Goal: Task Accomplishment & Management: Complete application form

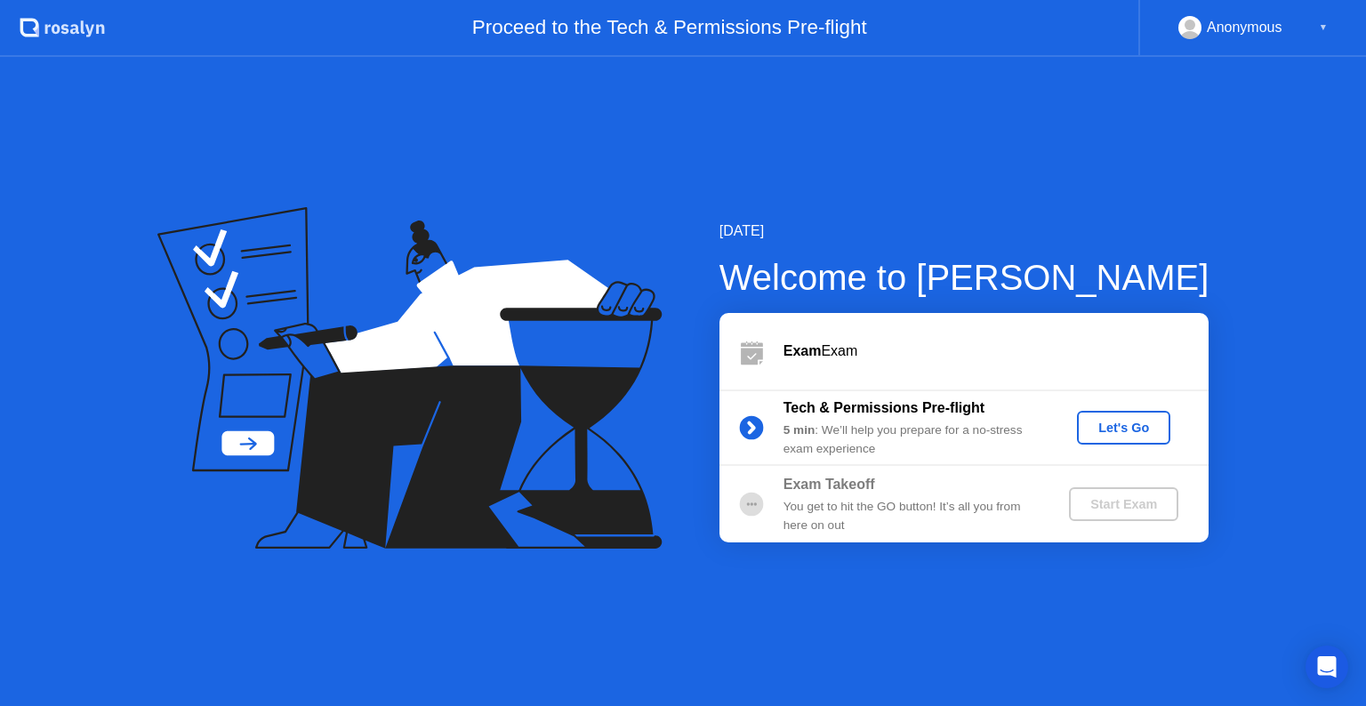
click at [1124, 423] on div "Let's Go" at bounding box center [1123, 428] width 79 height 14
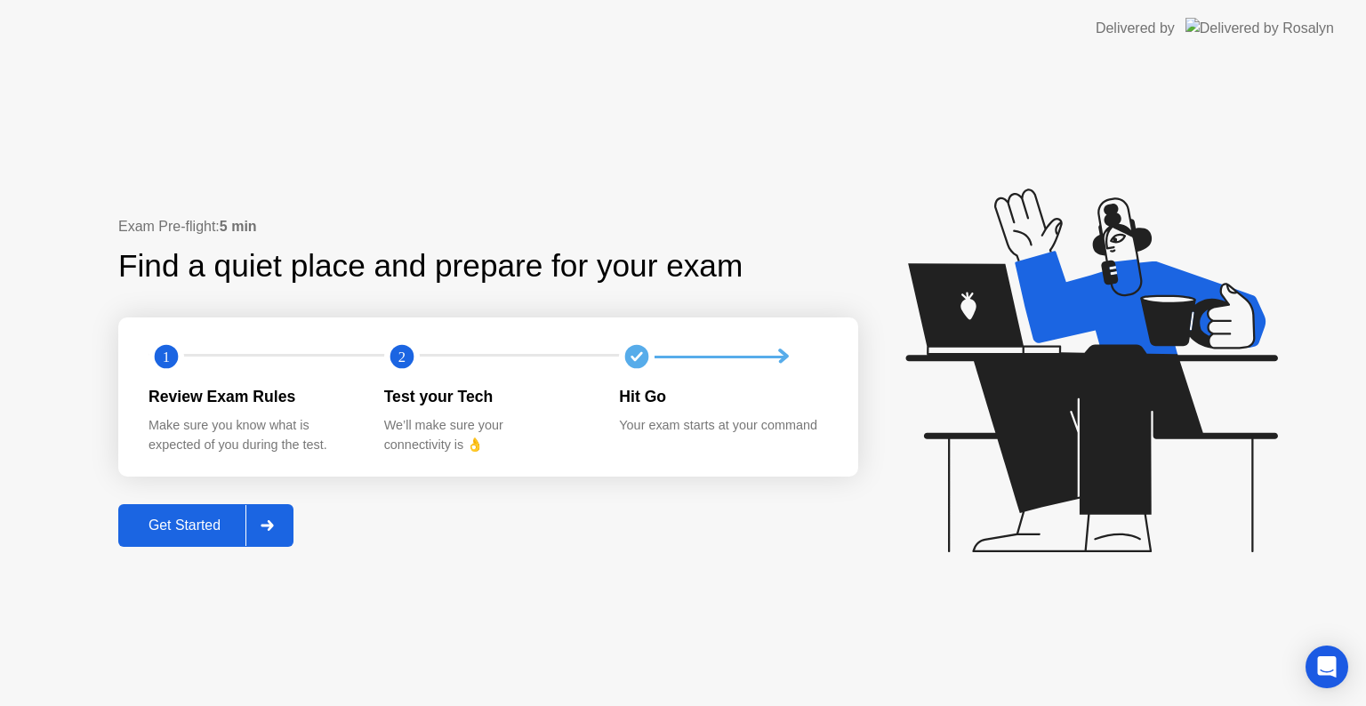
click at [164, 534] on div "Get Started" at bounding box center [185, 526] width 122 height 16
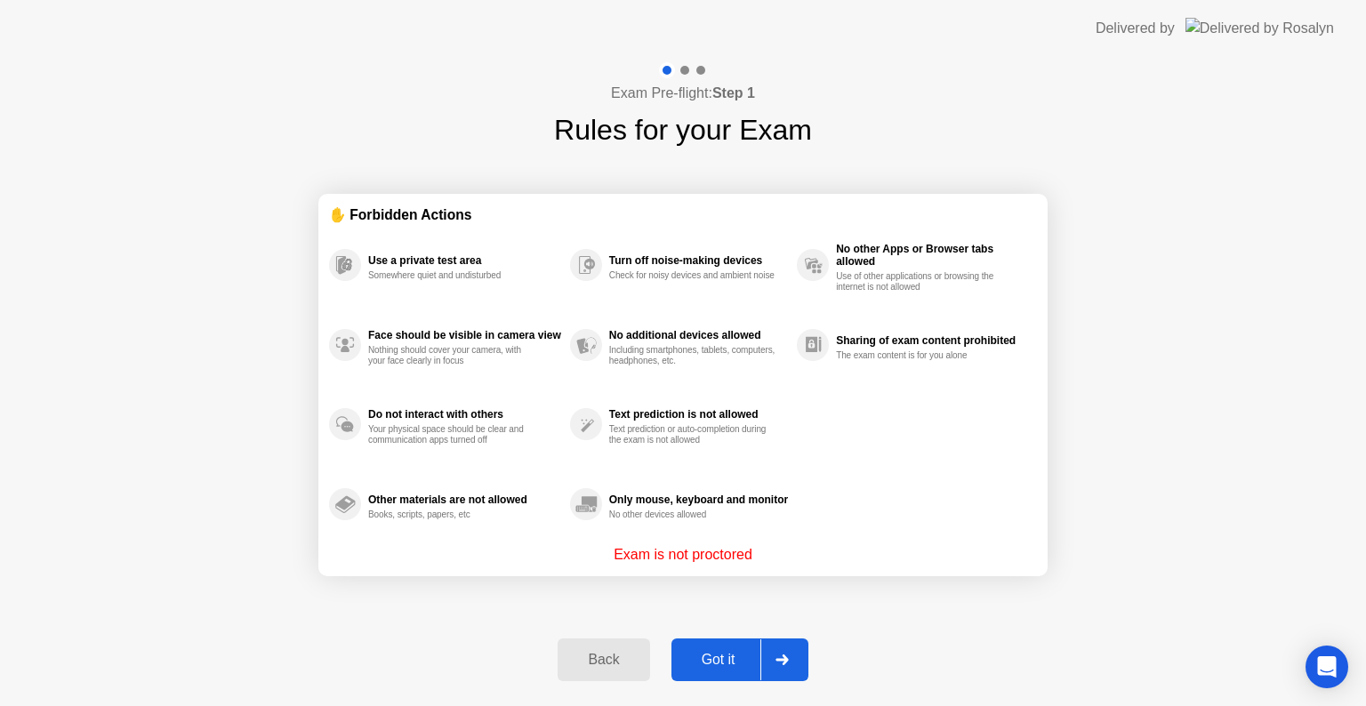
drag, startPoint x: 446, startPoint y: 270, endPoint x: 727, endPoint y: 410, distance: 313.9
click at [727, 410] on div "Use a private test area Somewhere quiet and undisturbed Face should be visible …" at bounding box center [683, 384] width 708 height 319
click at [795, 665] on div at bounding box center [782, 660] width 43 height 41
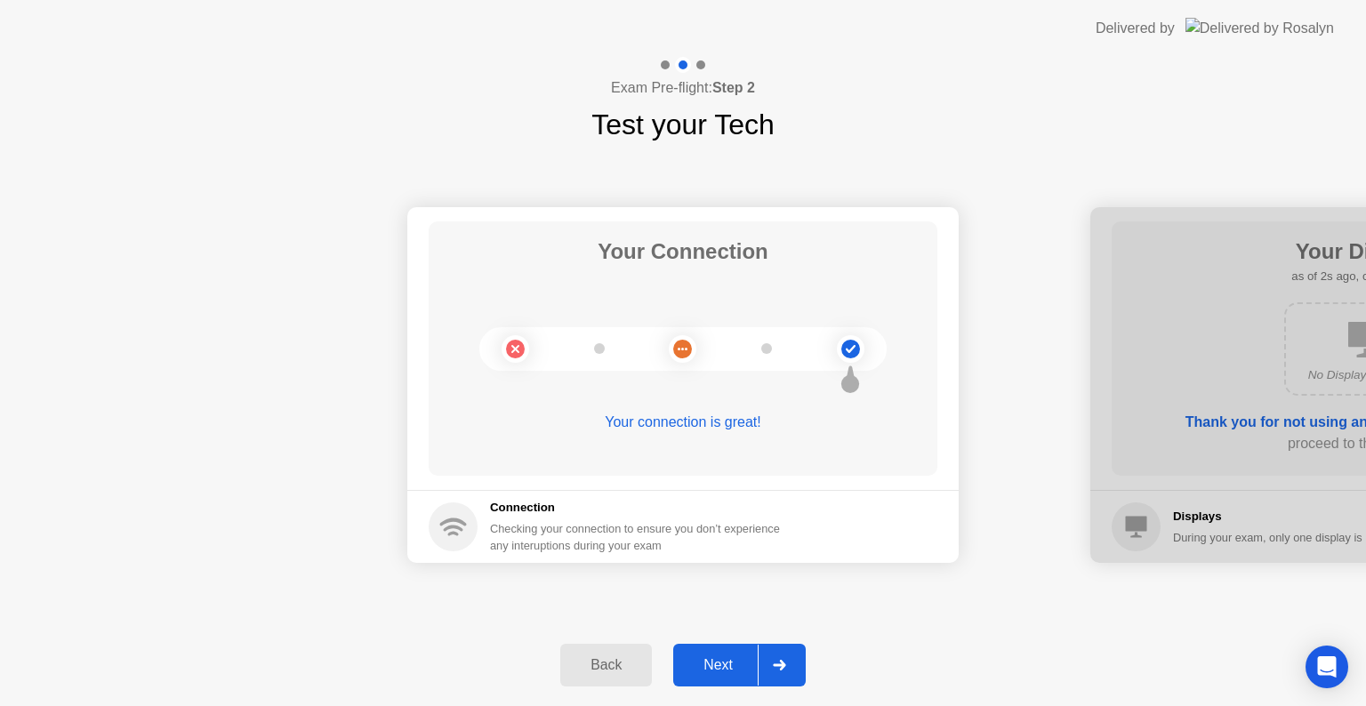
click at [737, 657] on div "Next" at bounding box center [718, 665] width 79 height 16
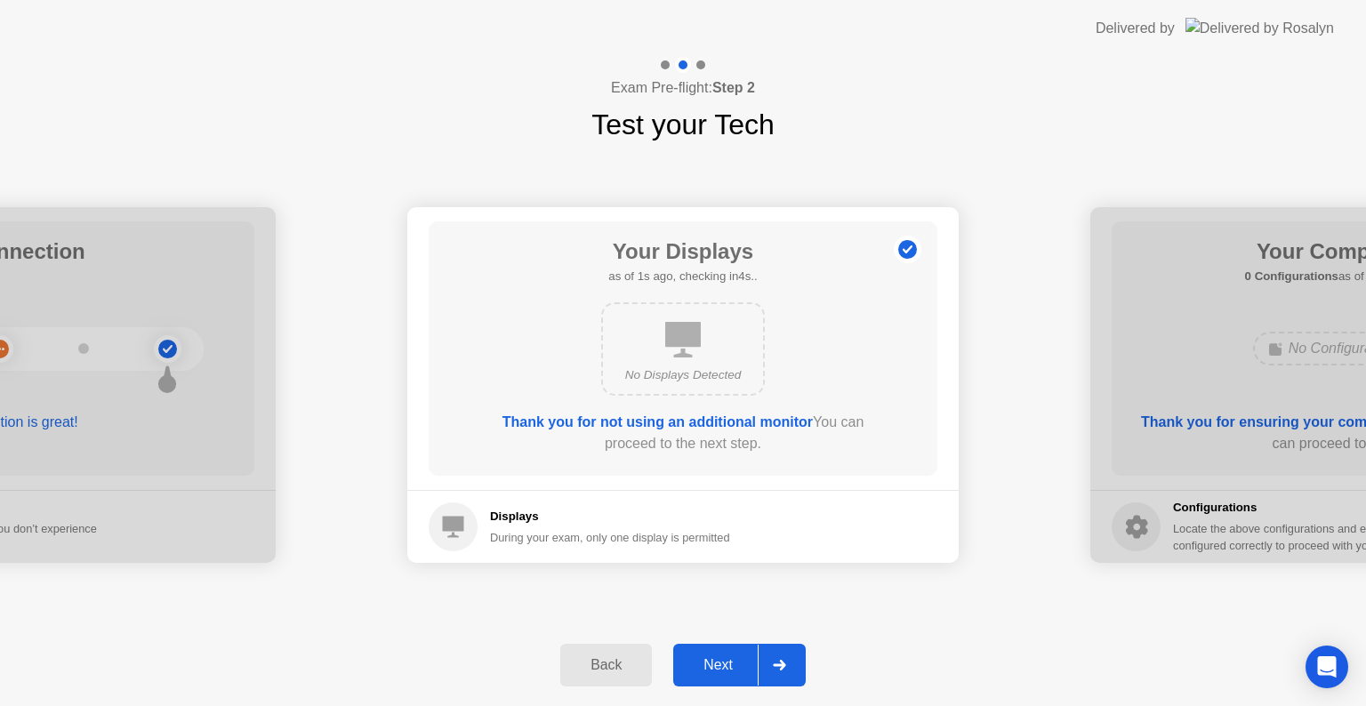
click at [616, 663] on div "Back" at bounding box center [606, 665] width 81 height 16
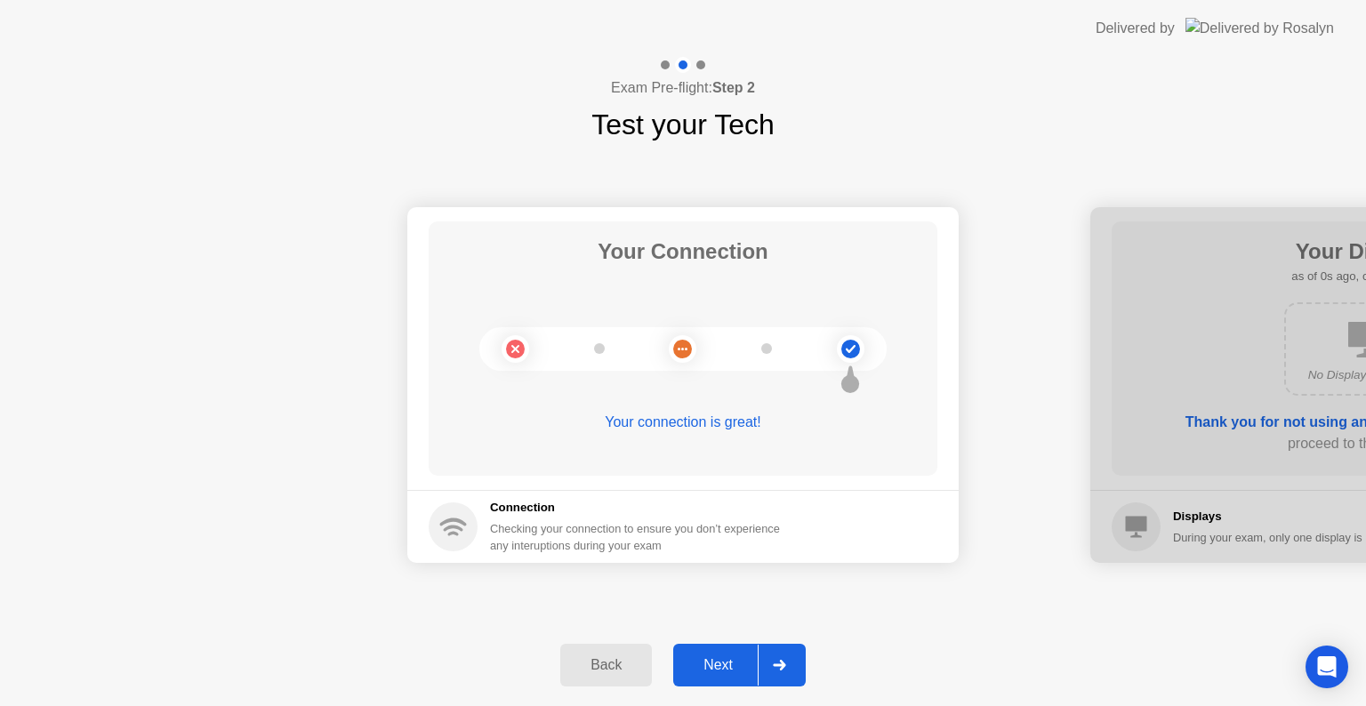
drag, startPoint x: 604, startPoint y: 494, endPoint x: 598, endPoint y: 518, distance: 24.8
click at [605, 500] on footer "Connection Checking your connection to ensure you don’t experience any interupt…" at bounding box center [682, 526] width 551 height 73
drag, startPoint x: 500, startPoint y: 495, endPoint x: 760, endPoint y: 623, distance: 289.6
click at [733, 672] on div "Next" at bounding box center [718, 665] width 79 height 16
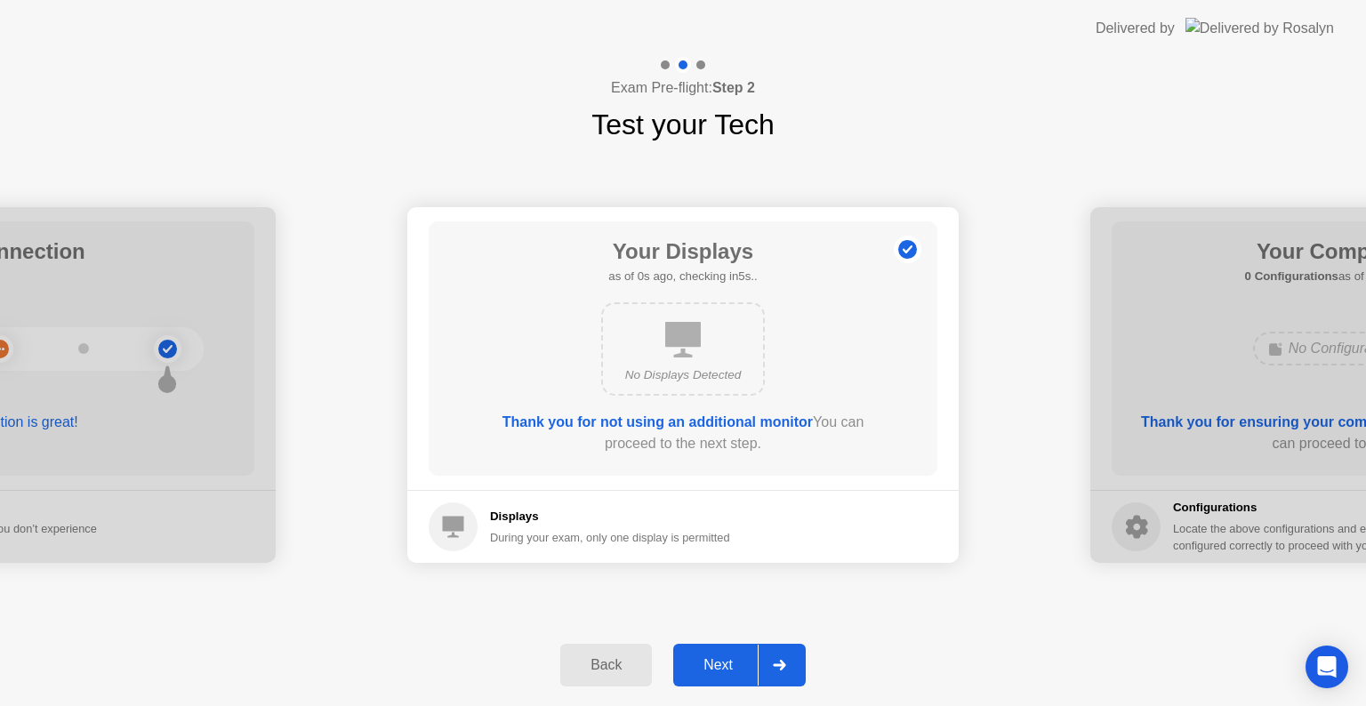
click at [732, 672] on div "Next" at bounding box center [718, 665] width 79 height 16
click at [731, 672] on div "Next" at bounding box center [718, 665] width 79 height 16
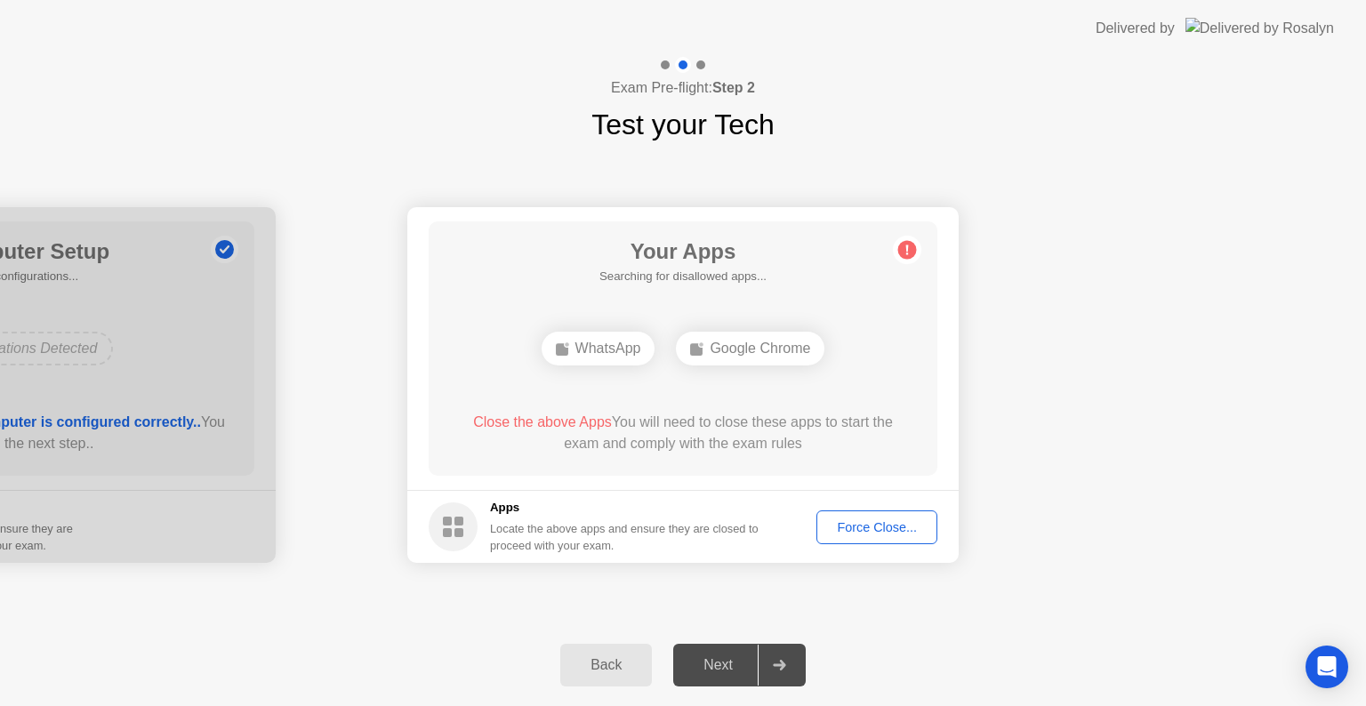
click at [731, 672] on div "Next" at bounding box center [718, 665] width 79 height 16
click at [730, 672] on div "Next" at bounding box center [718, 665] width 79 height 16
click at [856, 511] on button "Force Close..." at bounding box center [877, 528] width 121 height 34
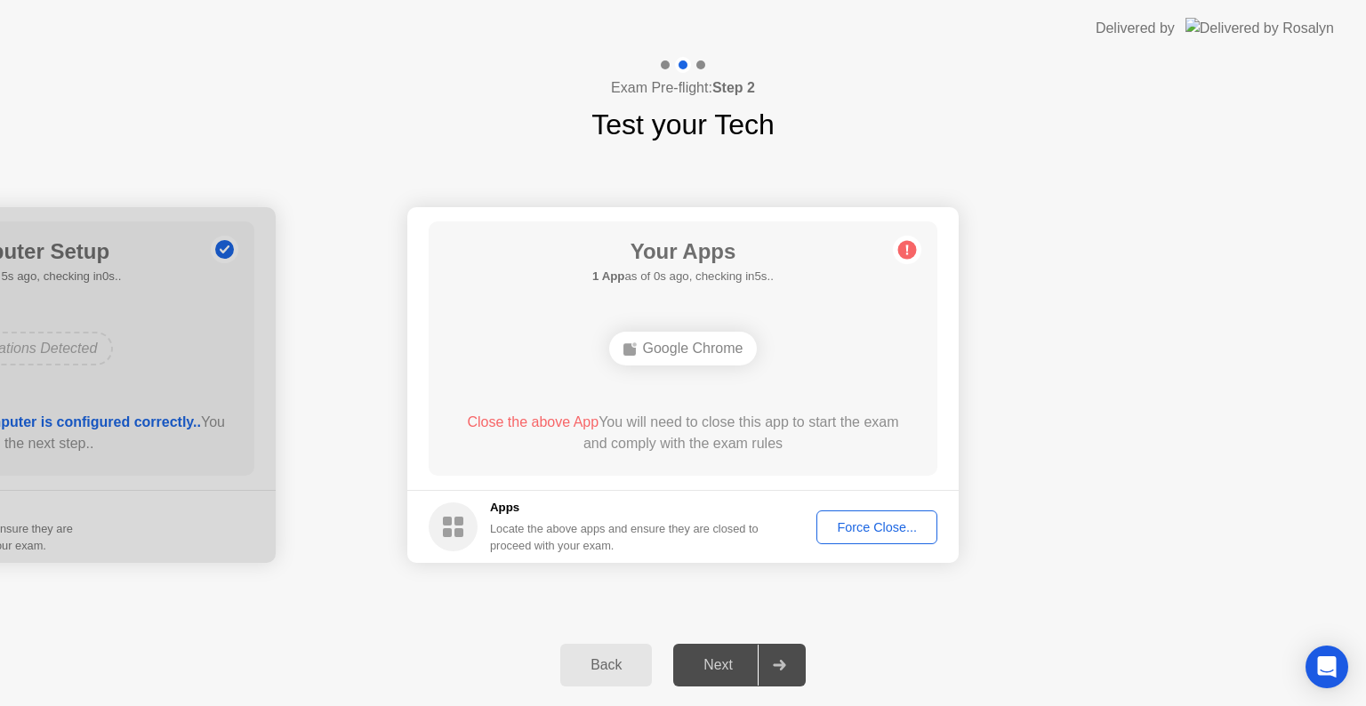
click at [833, 527] on div "Force Close..." at bounding box center [877, 527] width 109 height 14
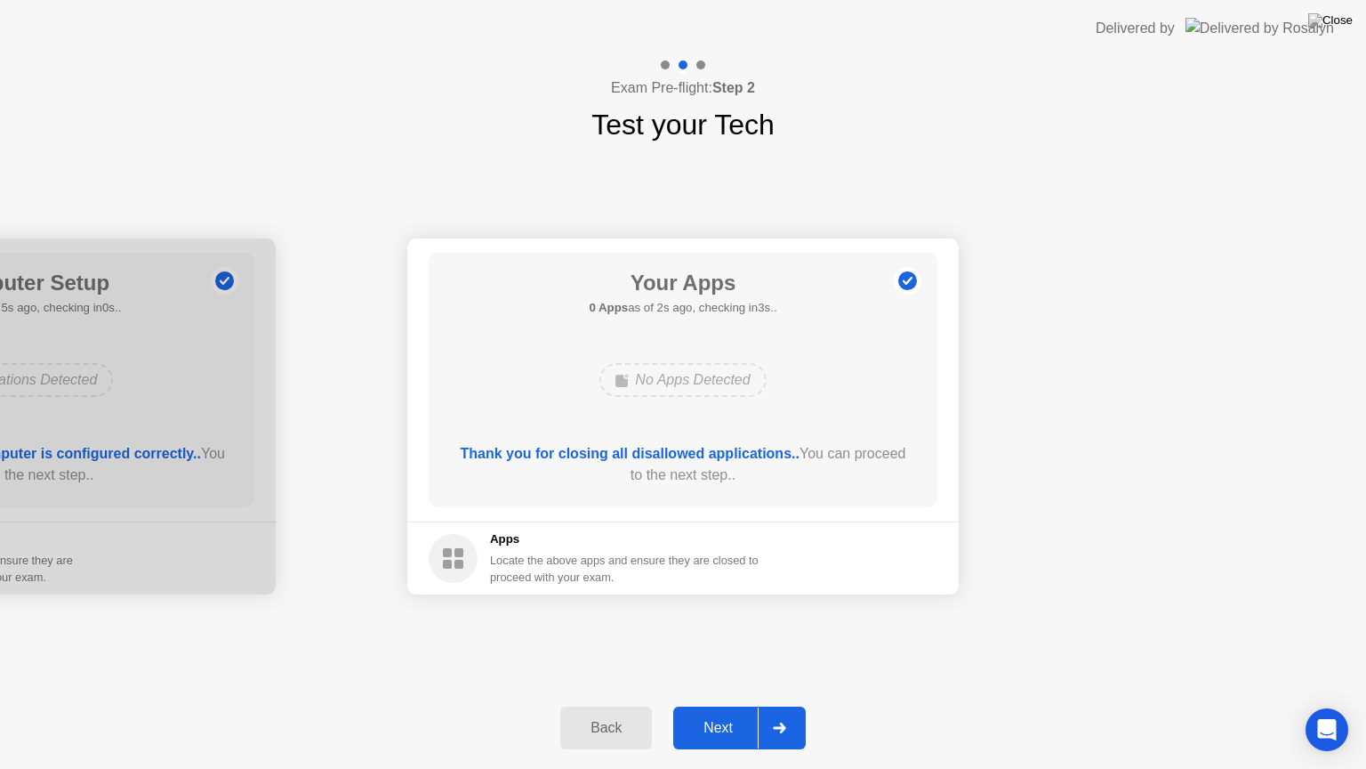
click at [722, 705] on div "Next" at bounding box center [718, 728] width 79 height 16
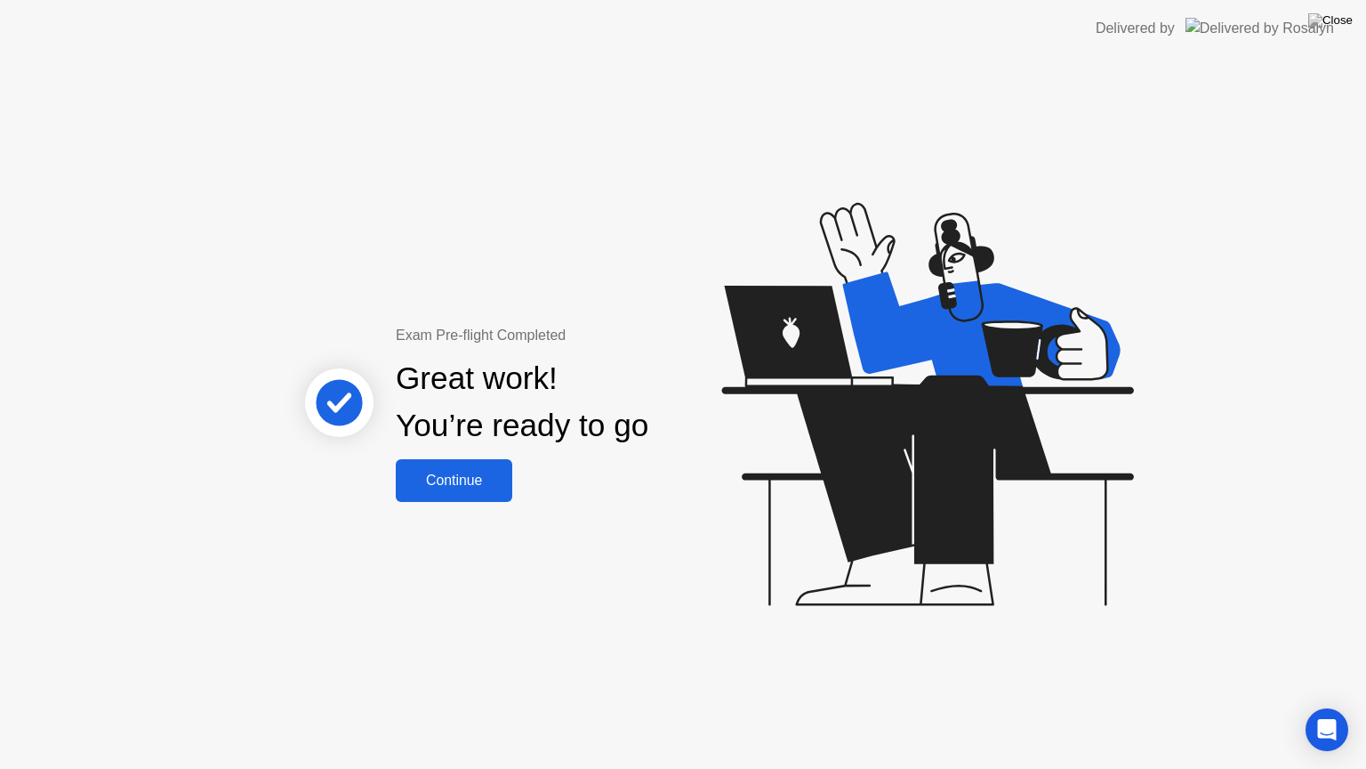
click at [449, 482] on div "Continue" at bounding box center [454, 480] width 106 height 16
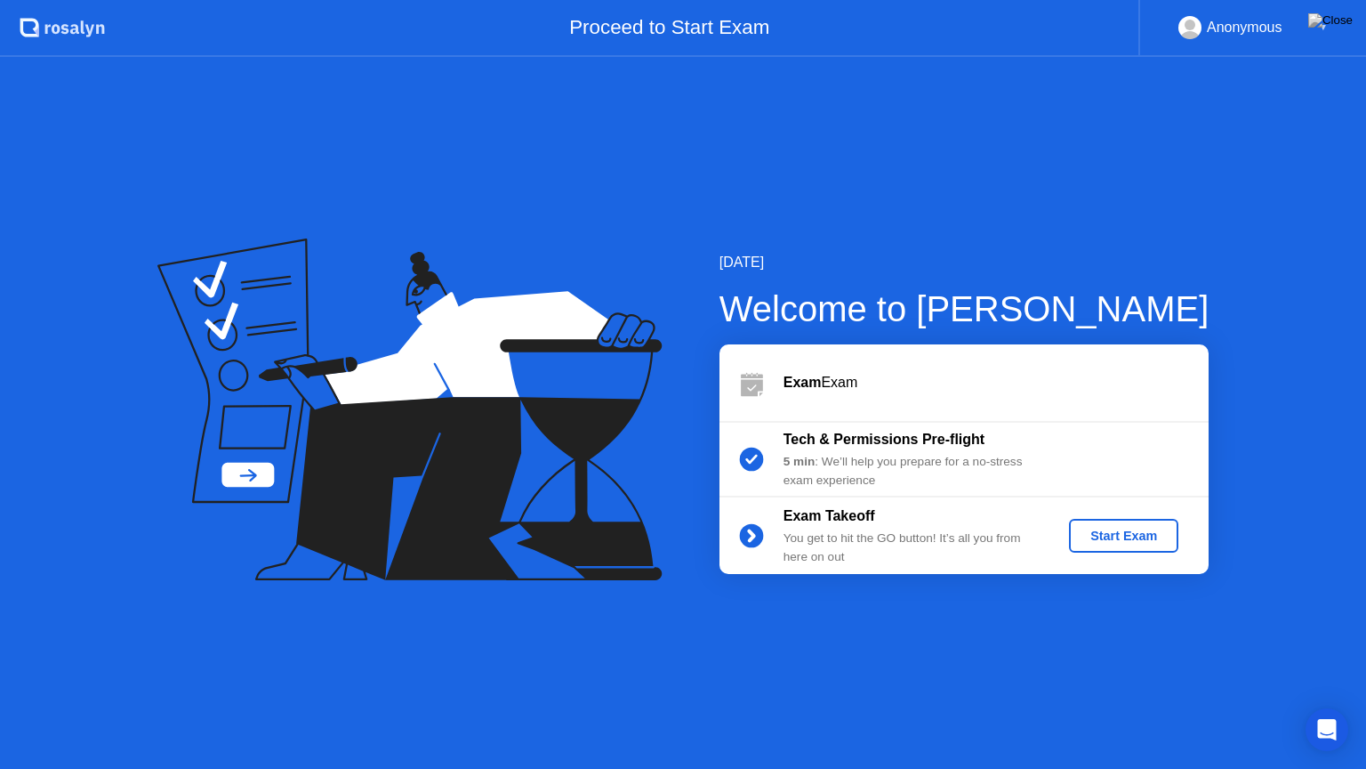
click at [1156, 528] on div "Start Exam" at bounding box center [1123, 535] width 95 height 14
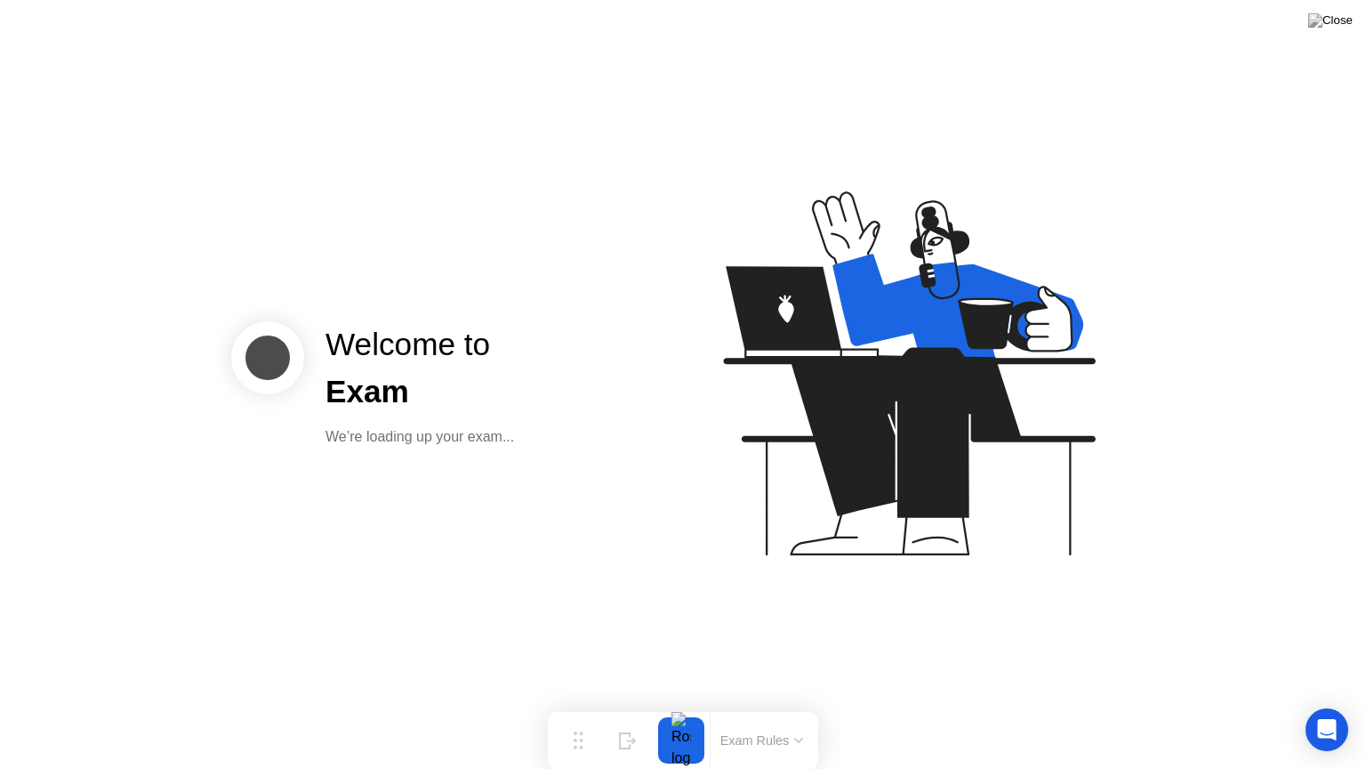
click at [1322, 535] on div "Welcome to Exam We’re loading up your exam..." at bounding box center [683, 384] width 1366 height 769
click at [456, 445] on div "We’re loading up your exam..." at bounding box center [420, 436] width 189 height 21
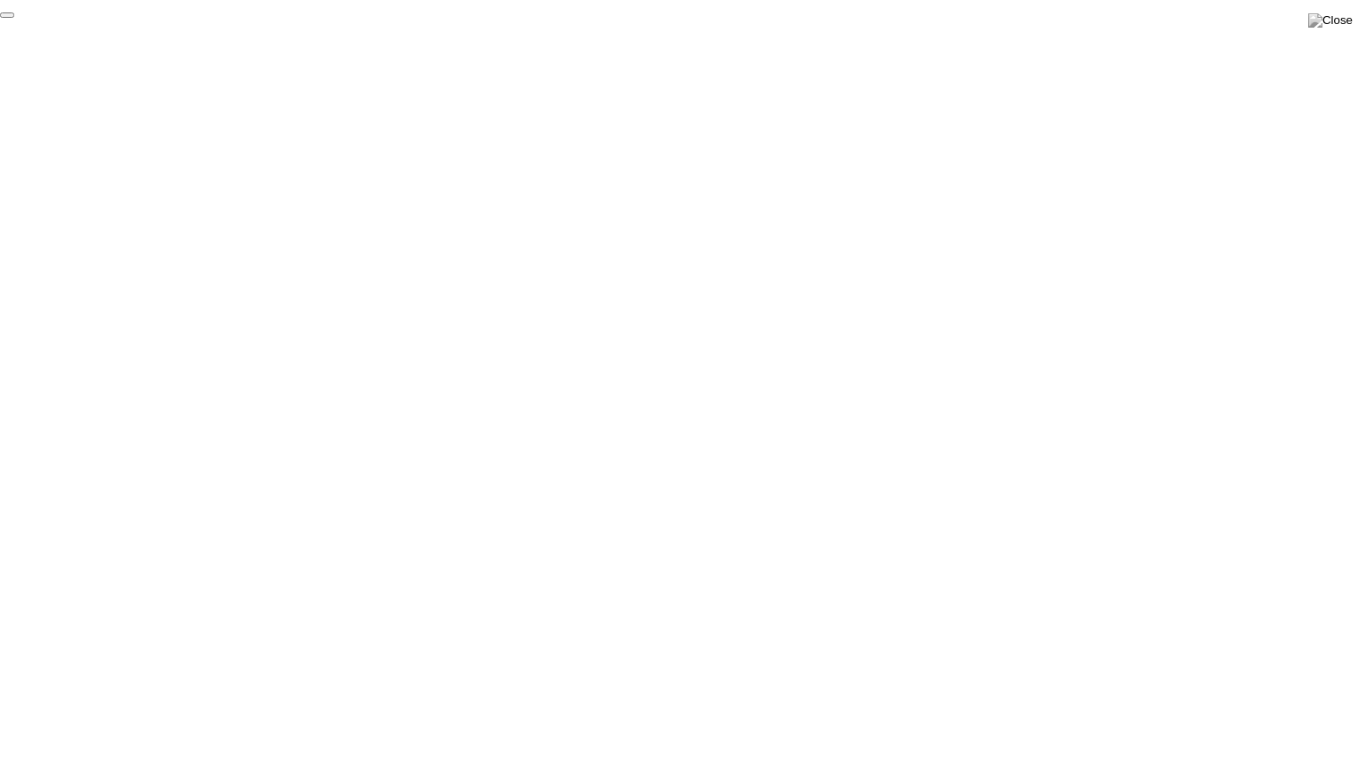
click div "End Proctoring Session"
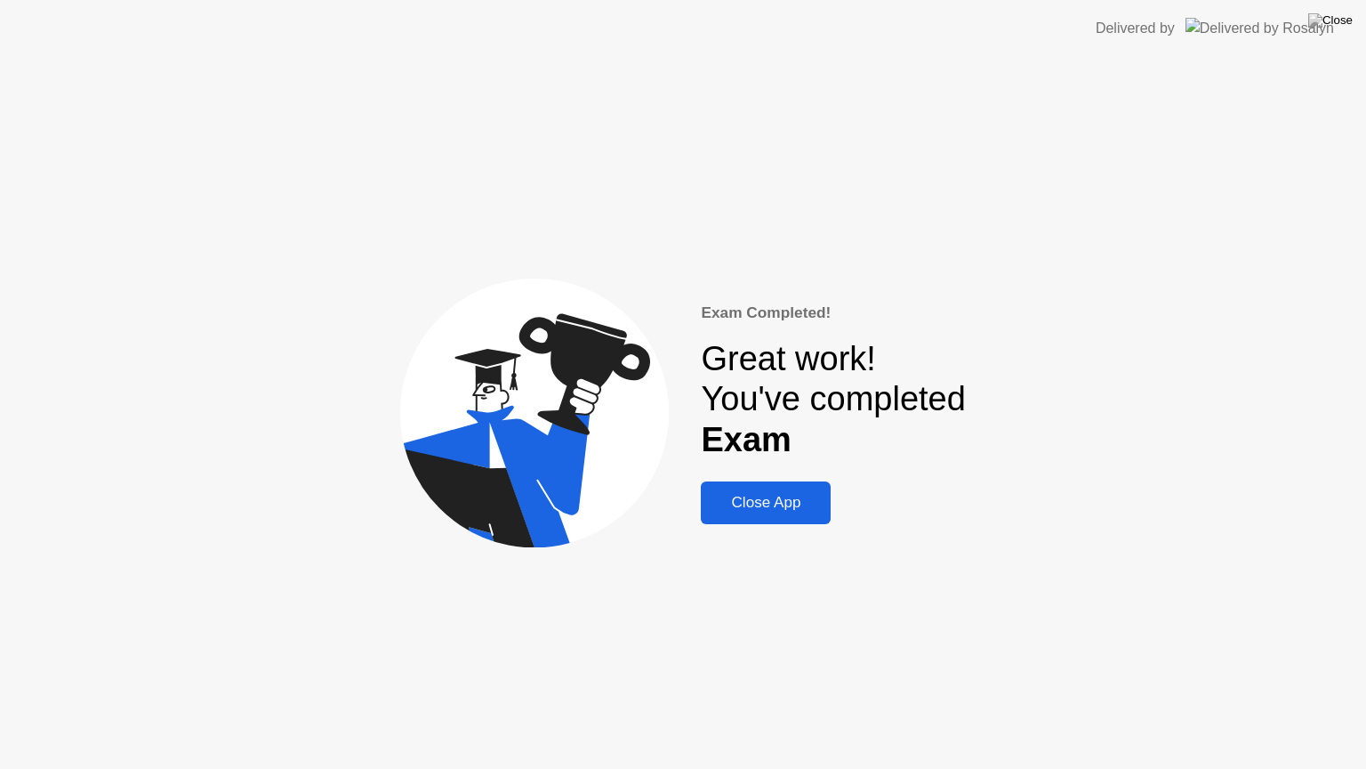
click at [761, 517] on button "Close App" at bounding box center [766, 502] width 130 height 43
